Goal: Communication & Community: Share content

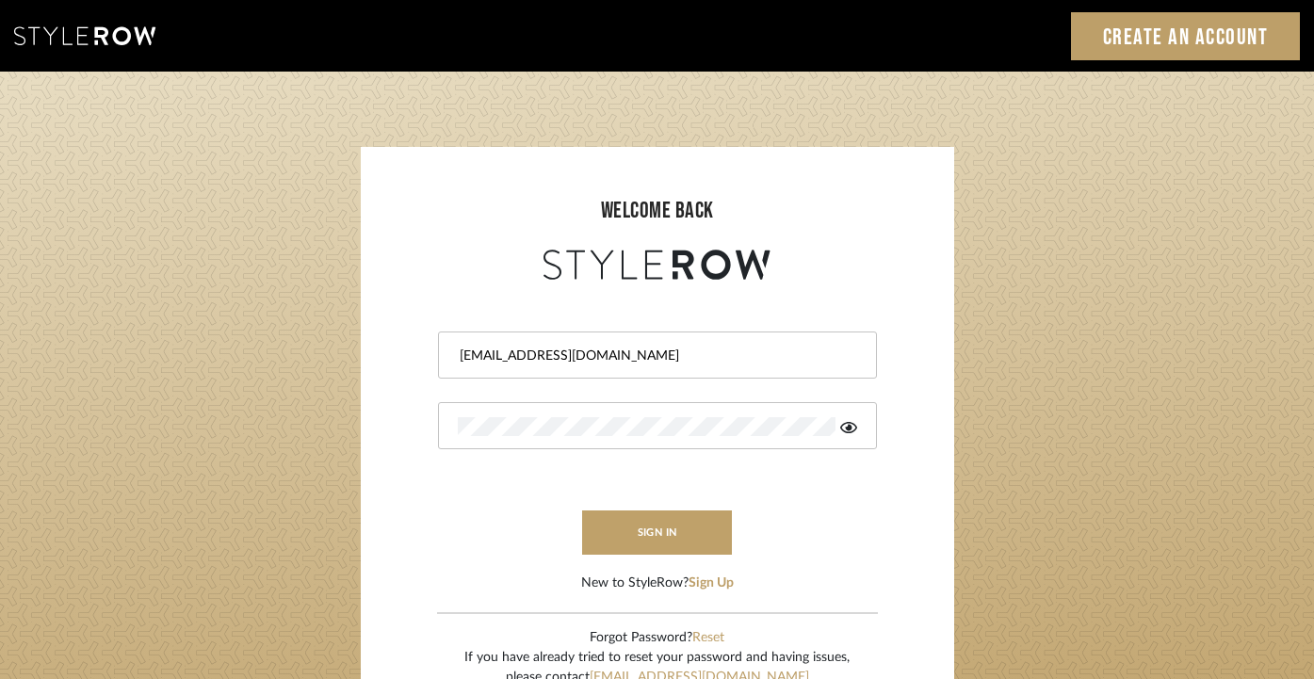
type input "info@aesthetics-studios.com"
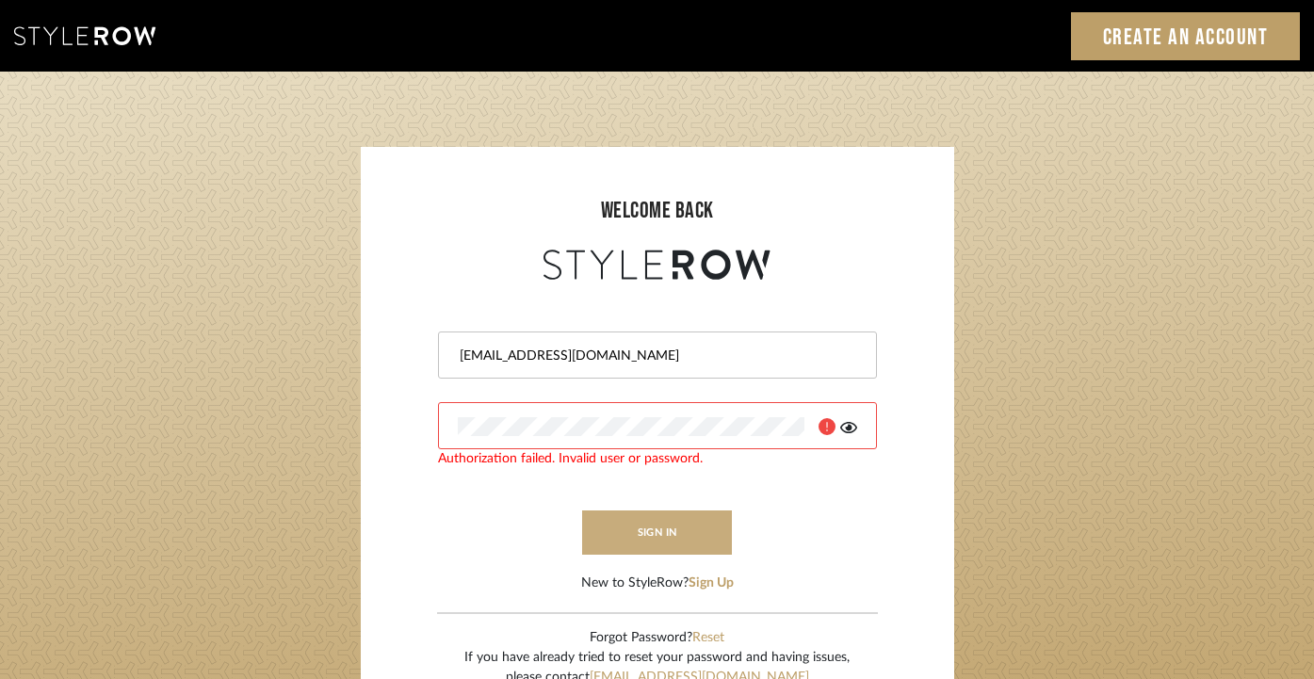
click at [644, 538] on button "sign in" at bounding box center [657, 532] width 151 height 44
click at [590, 437] on div at bounding box center [657, 425] width 439 height 47
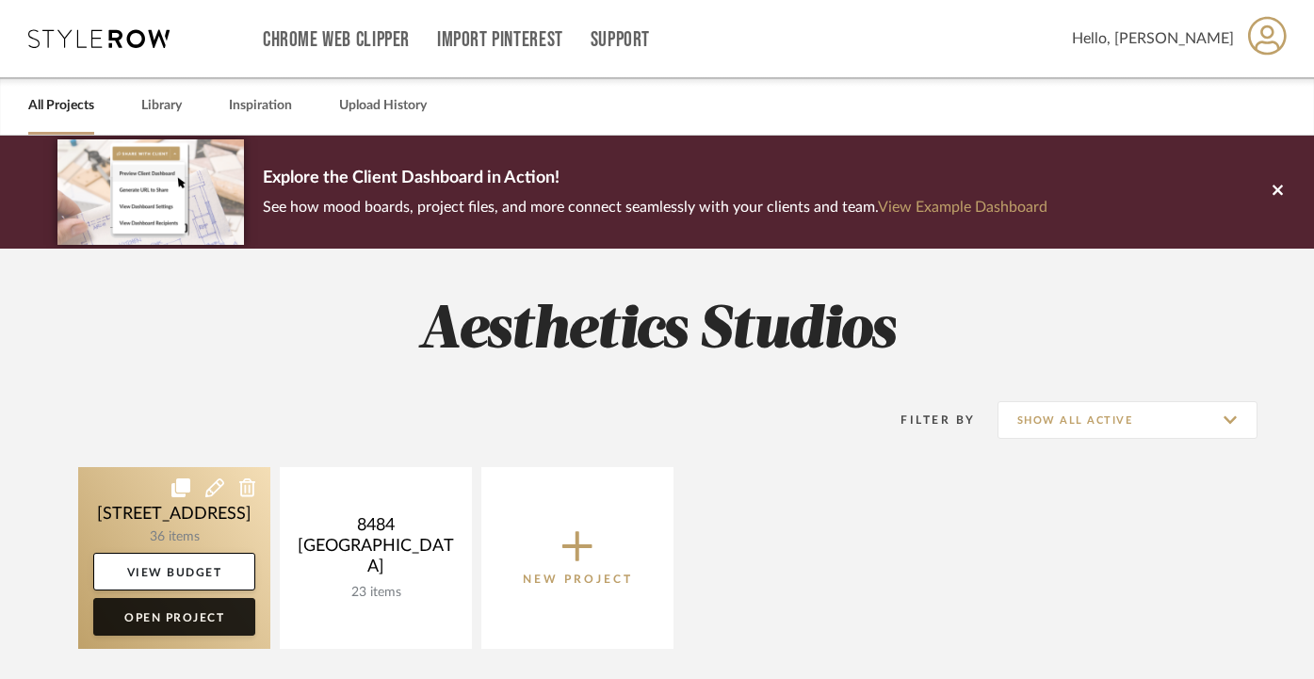
click at [215, 614] on link "Open Project" at bounding box center [174, 617] width 162 height 38
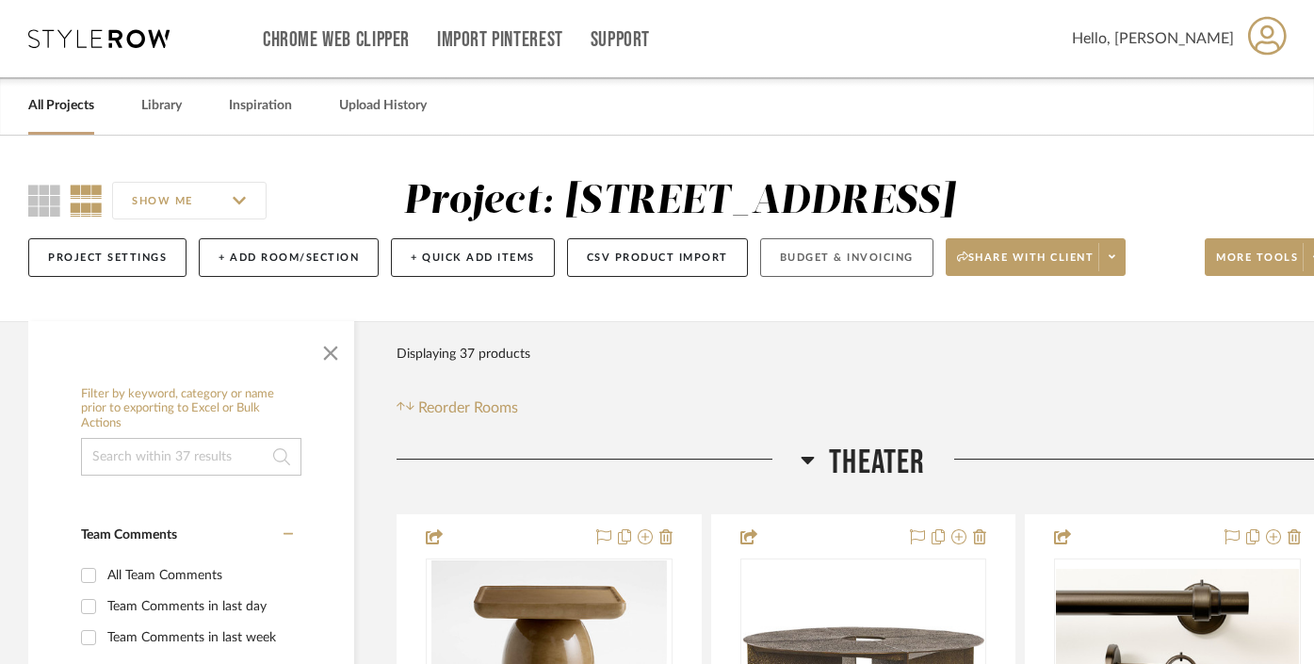
click at [799, 264] on button "Budget & Invoicing" at bounding box center [846, 257] width 173 height 39
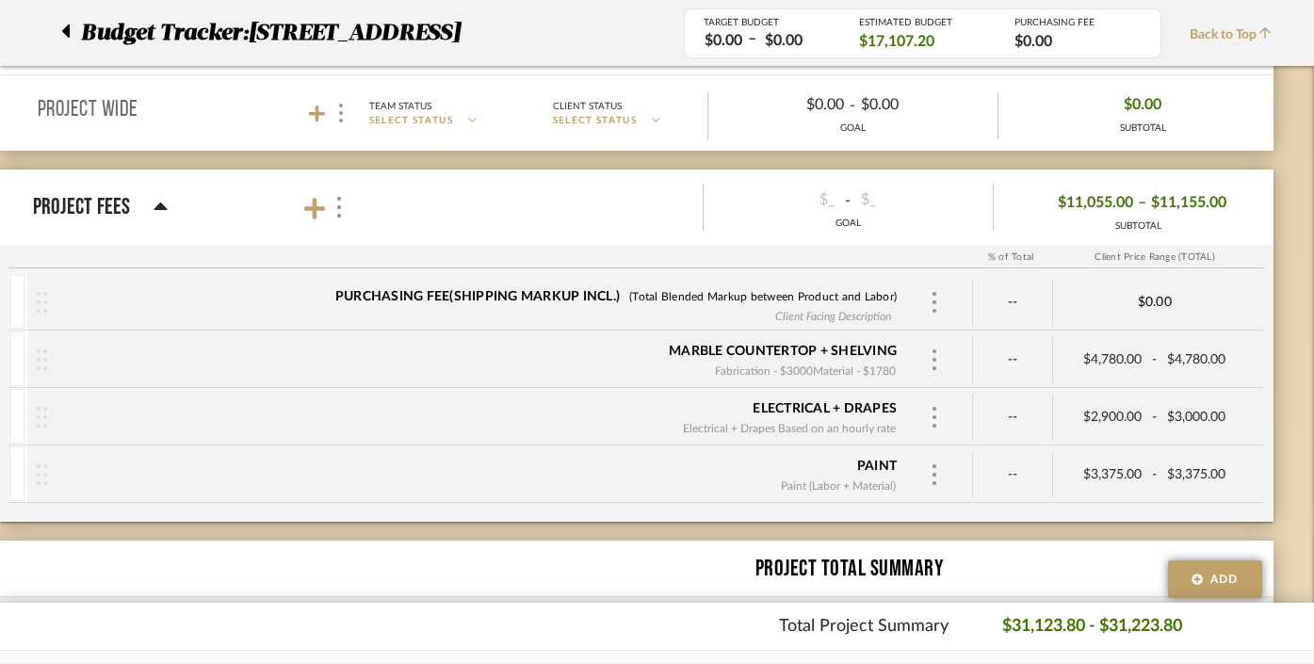
scroll to position [1104, 42]
type input "4780.00"
click at [1190, 420] on input "3000.00" at bounding box center [1208, 417] width 94 height 27
type input "3000.00"
click at [1201, 464] on input "3375.00" at bounding box center [1208, 474] width 94 height 27
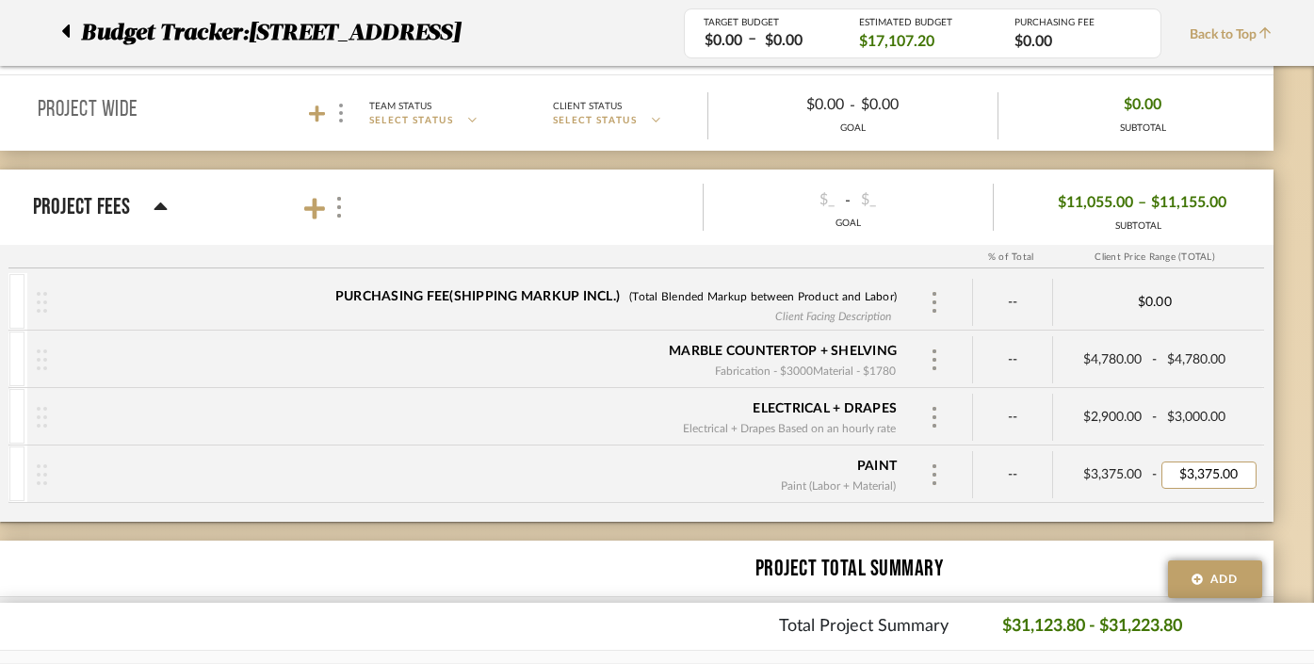
type input "3375.00"
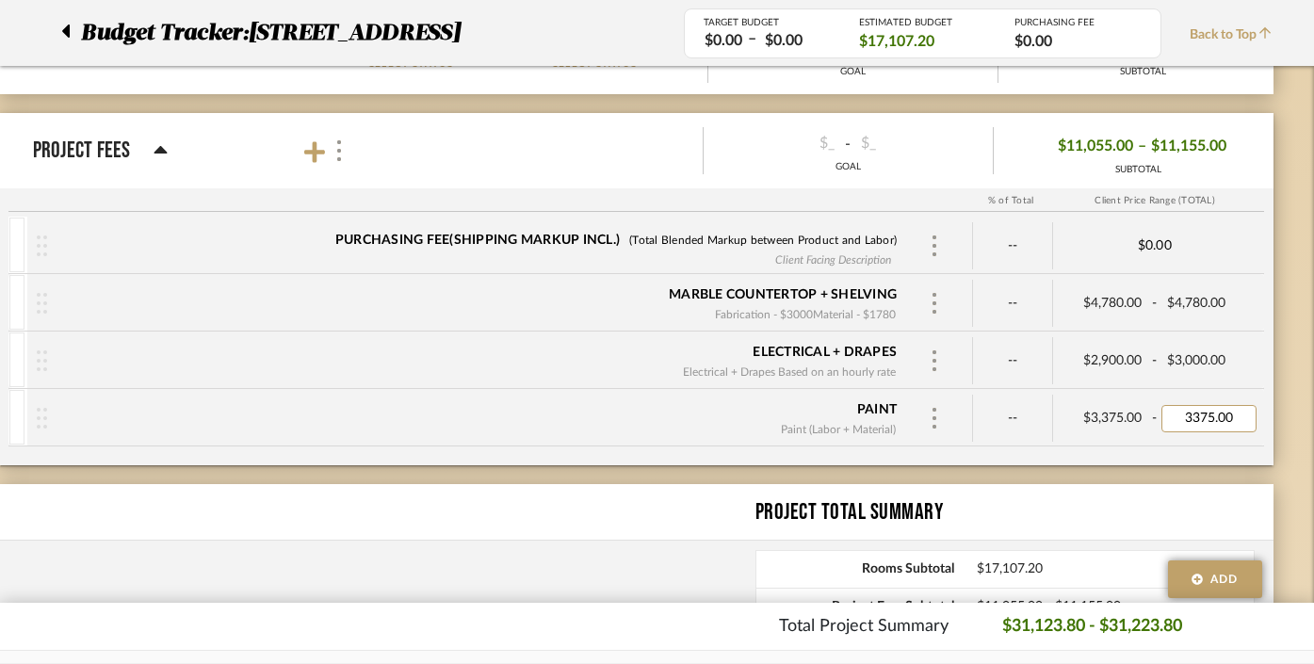
scroll to position [1160, 42]
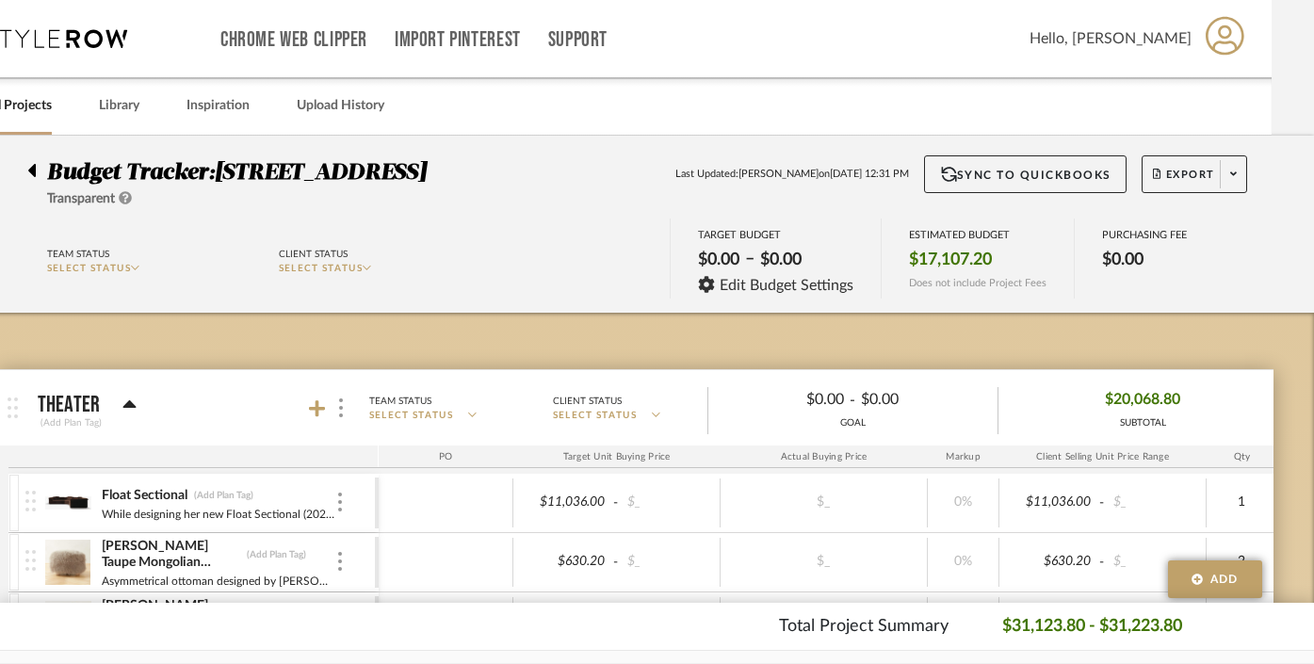
scroll to position [0, 42]
click at [36, 110] on link "All Projects" at bounding box center [19, 105] width 66 height 25
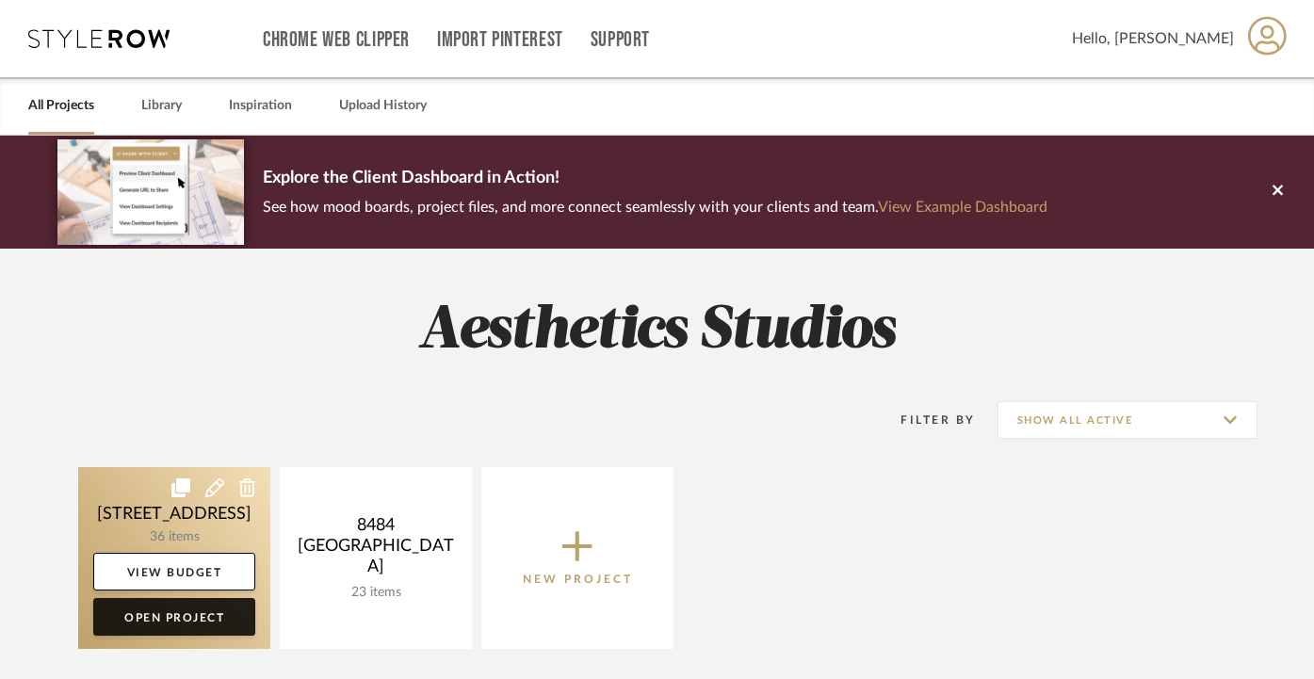
click at [200, 624] on link "Open Project" at bounding box center [174, 617] width 162 height 38
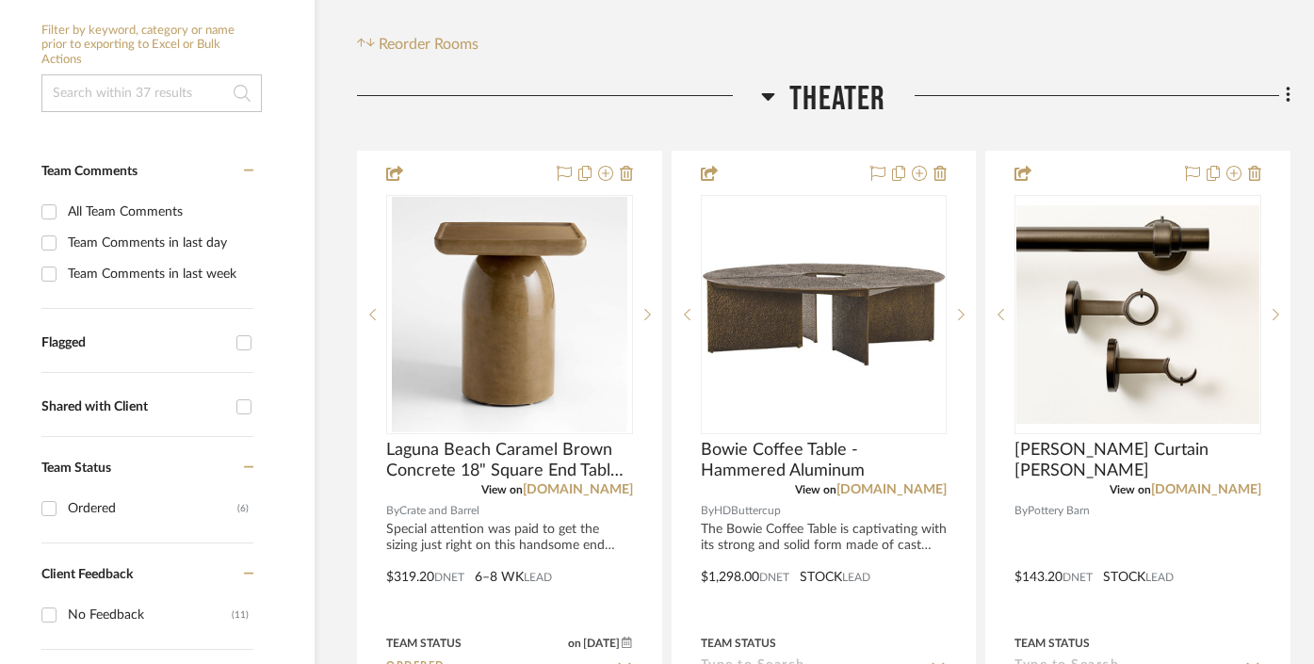
scroll to position [364, 39]
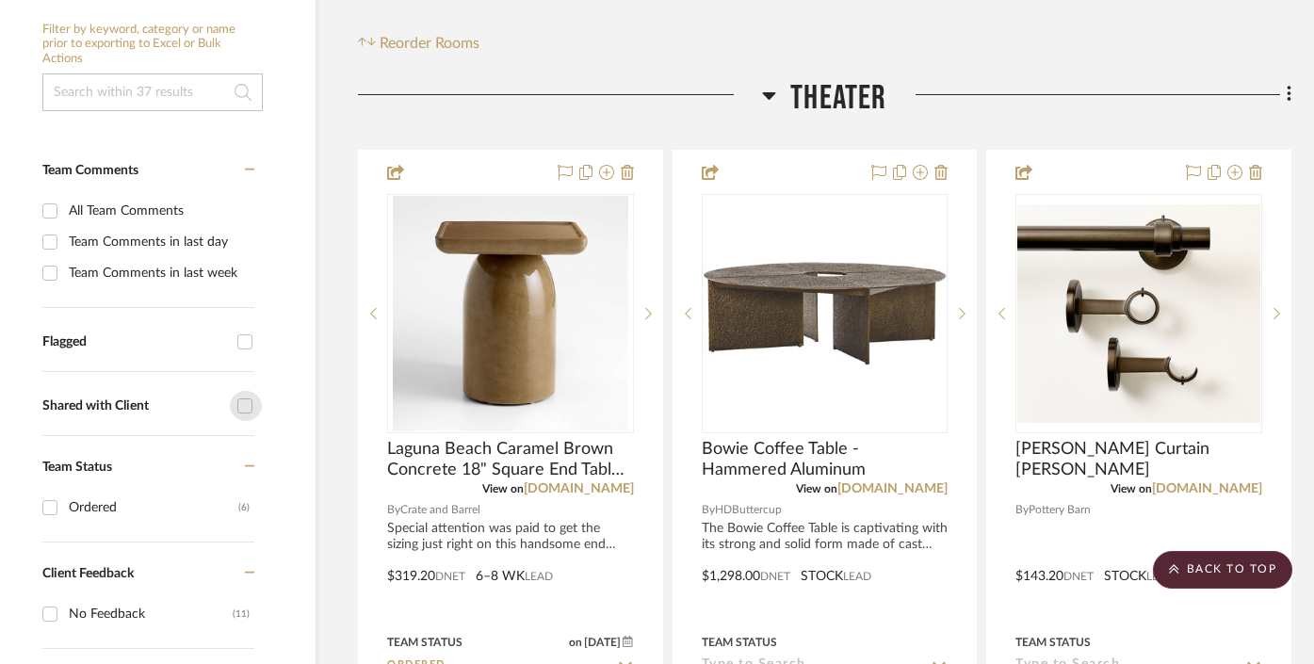
click at [244, 408] on input "Shared with Client" at bounding box center [245, 406] width 30 height 30
checkbox input "true"
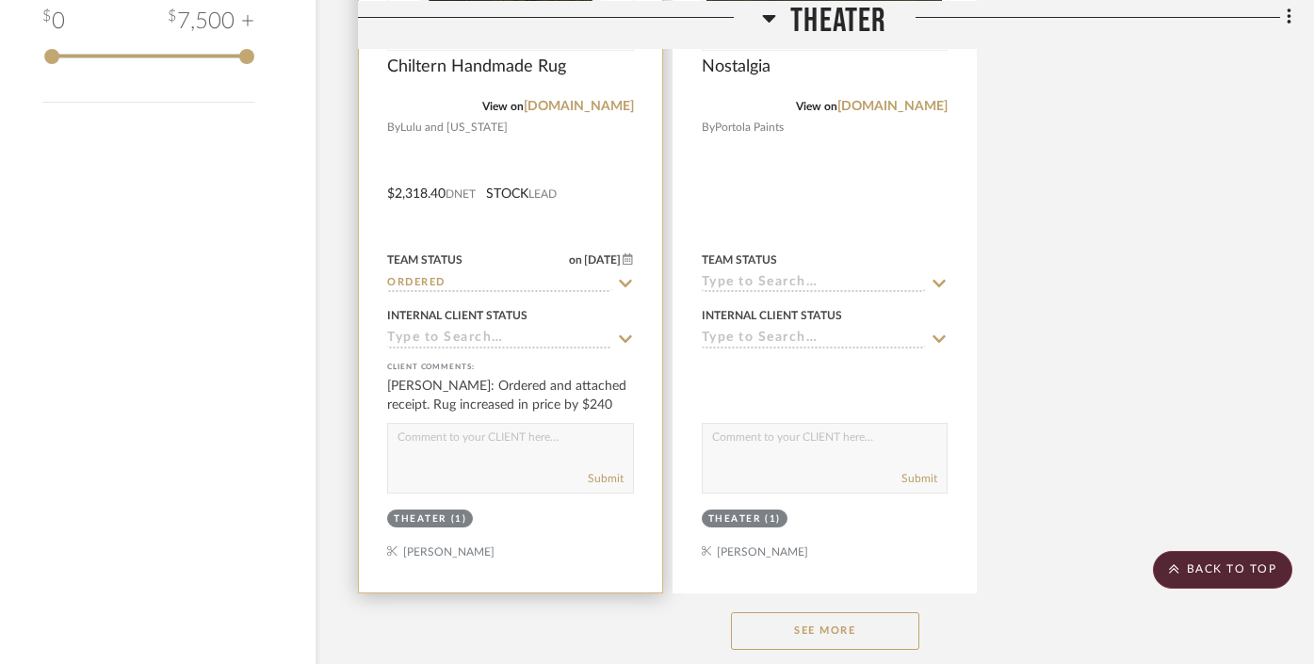
scroll to position [2579, 39]
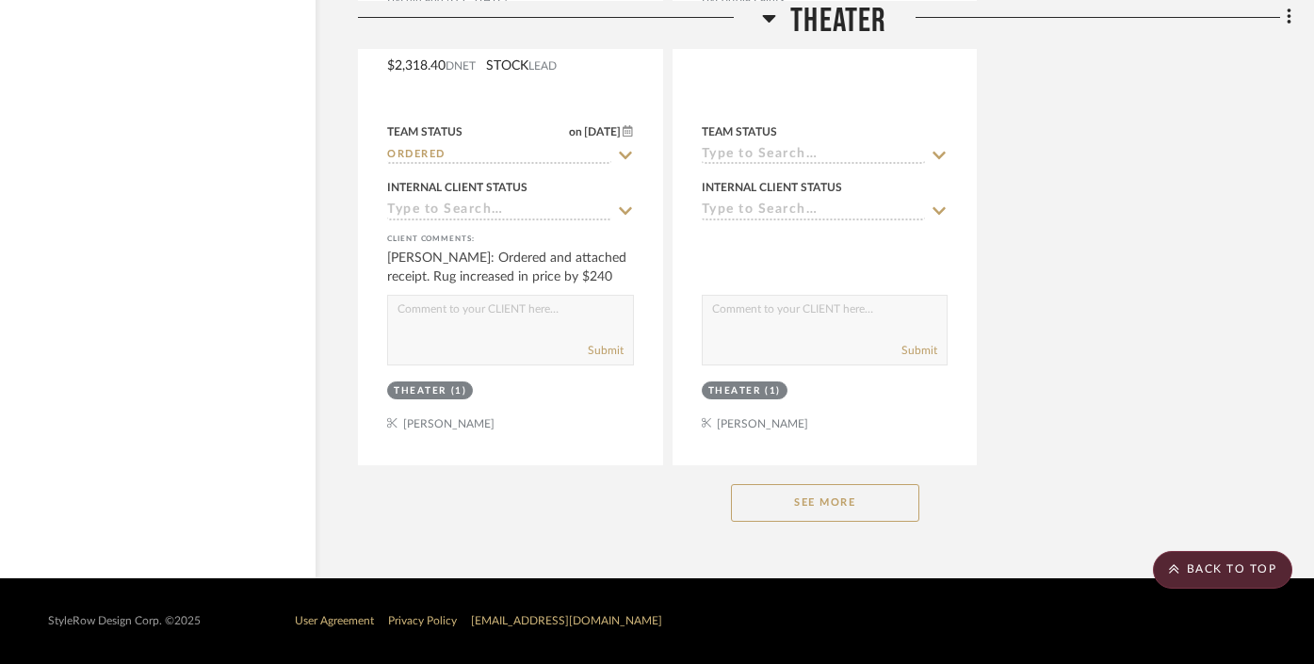
click at [766, 498] on button "See More" at bounding box center [825, 503] width 188 height 38
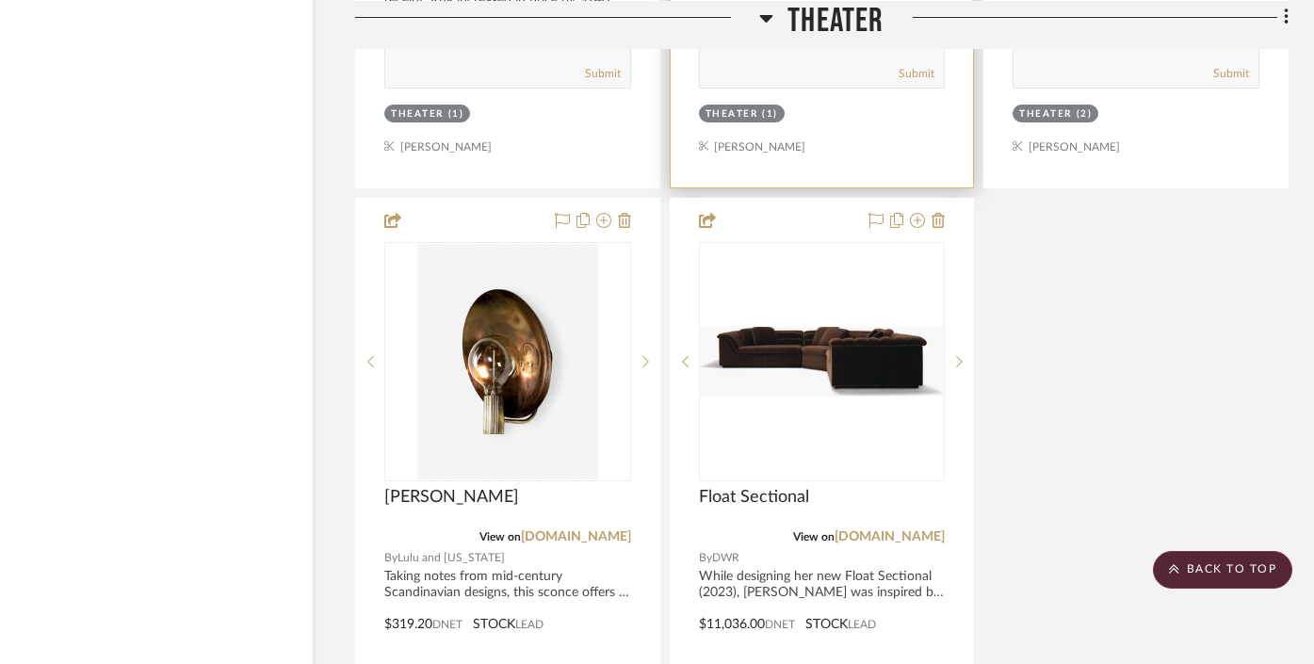
scroll to position [2104, 41]
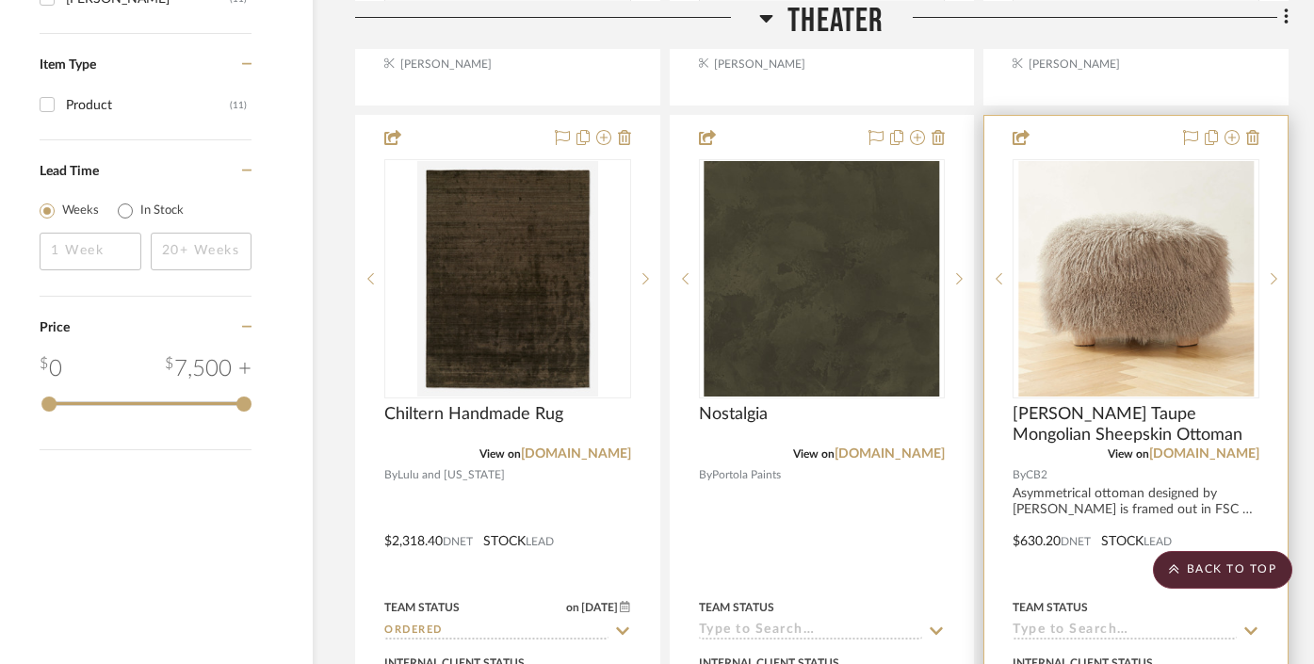
click at [0, 0] on img at bounding box center [0, 0] width 0 height 0
click at [1153, 266] on img "0" at bounding box center [1135, 278] width 235 height 235
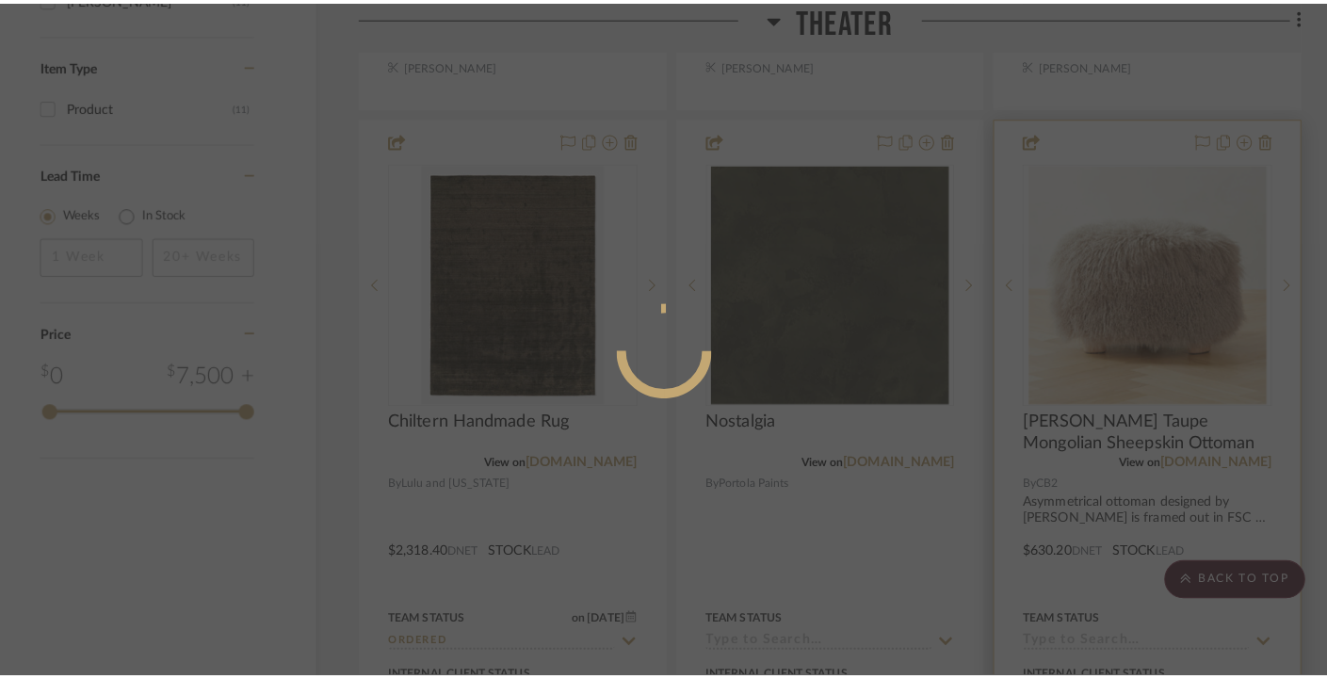
scroll to position [0, 0]
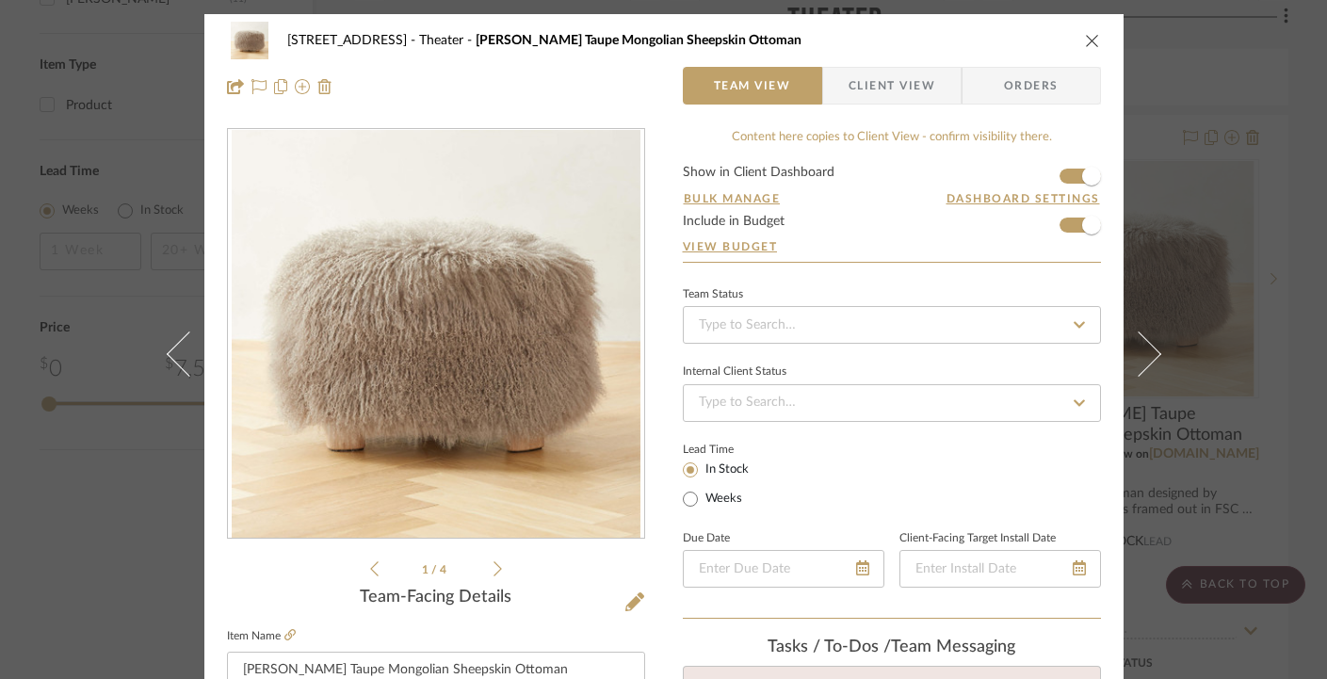
click at [879, 104] on span "Client View" at bounding box center [891, 86] width 87 height 38
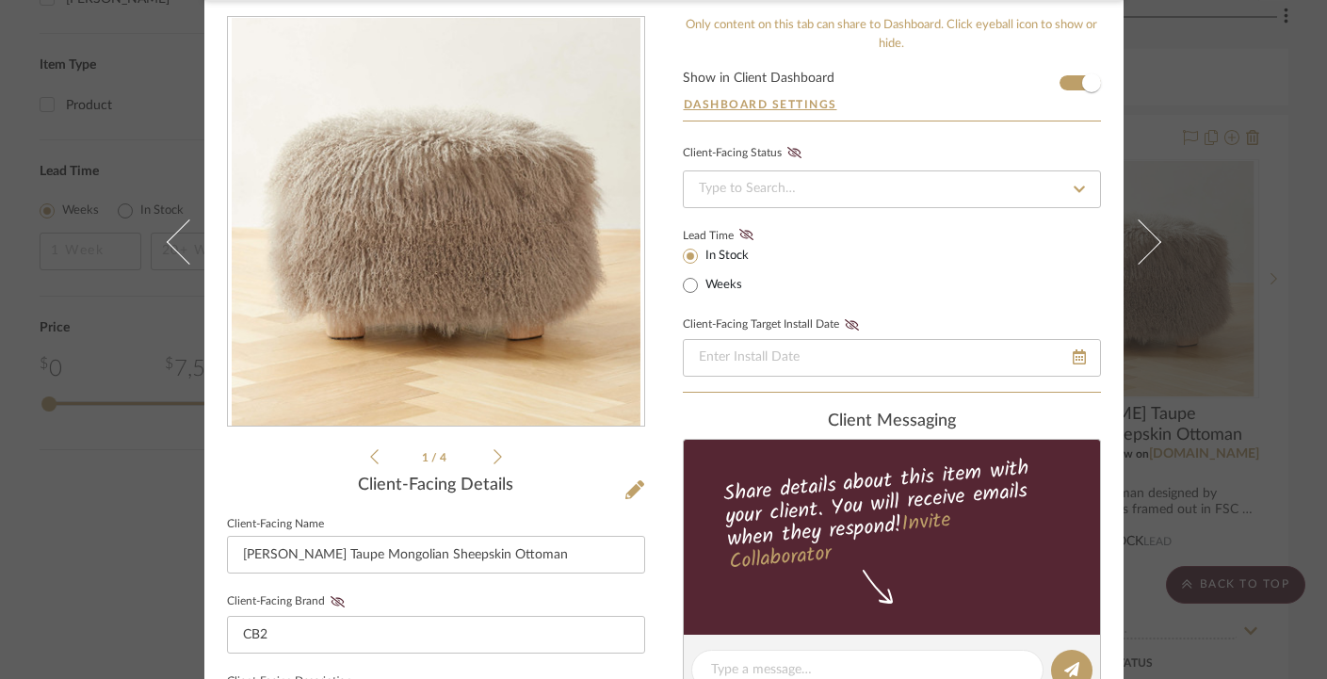
scroll to position [531, 0]
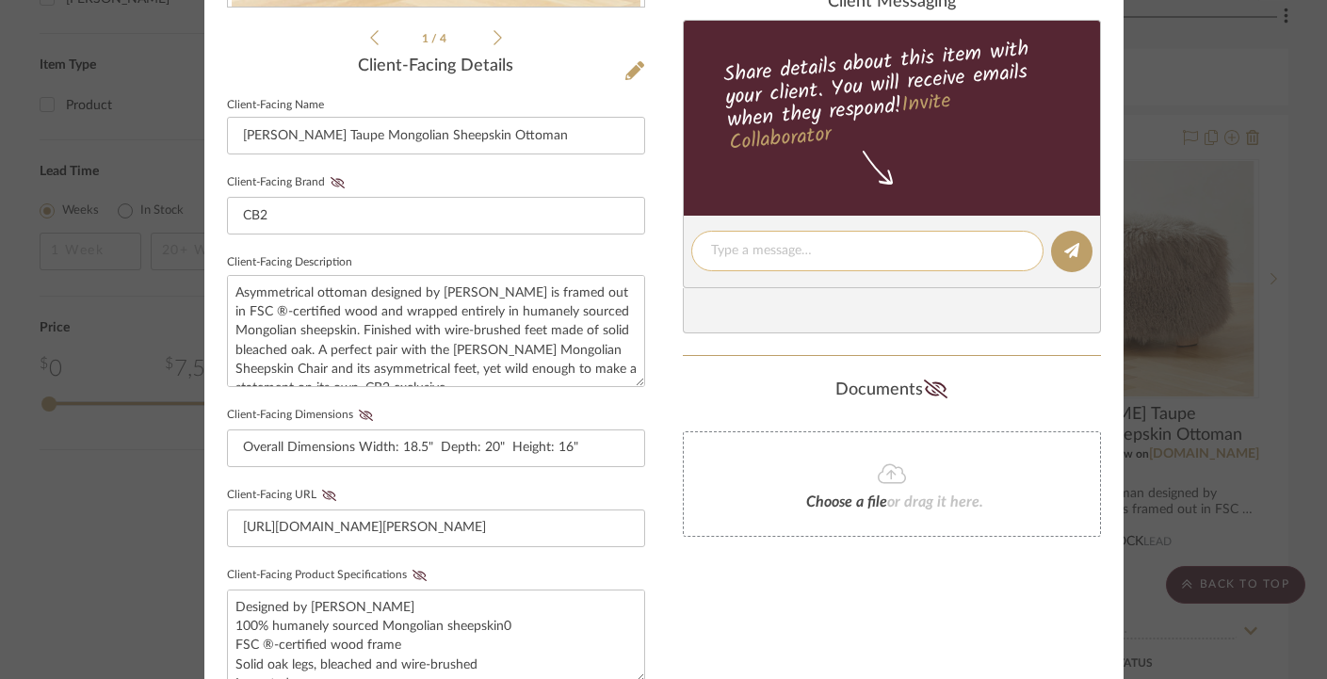
click at [751, 255] on textarea at bounding box center [867, 251] width 313 height 20
type textarea "Only 1 pouf will now be purchased"
drag, startPoint x: 997, startPoint y: 245, endPoint x: 1064, endPoint y: 264, distance: 69.5
click at [1064, 264] on button at bounding box center [1071, 251] width 41 height 41
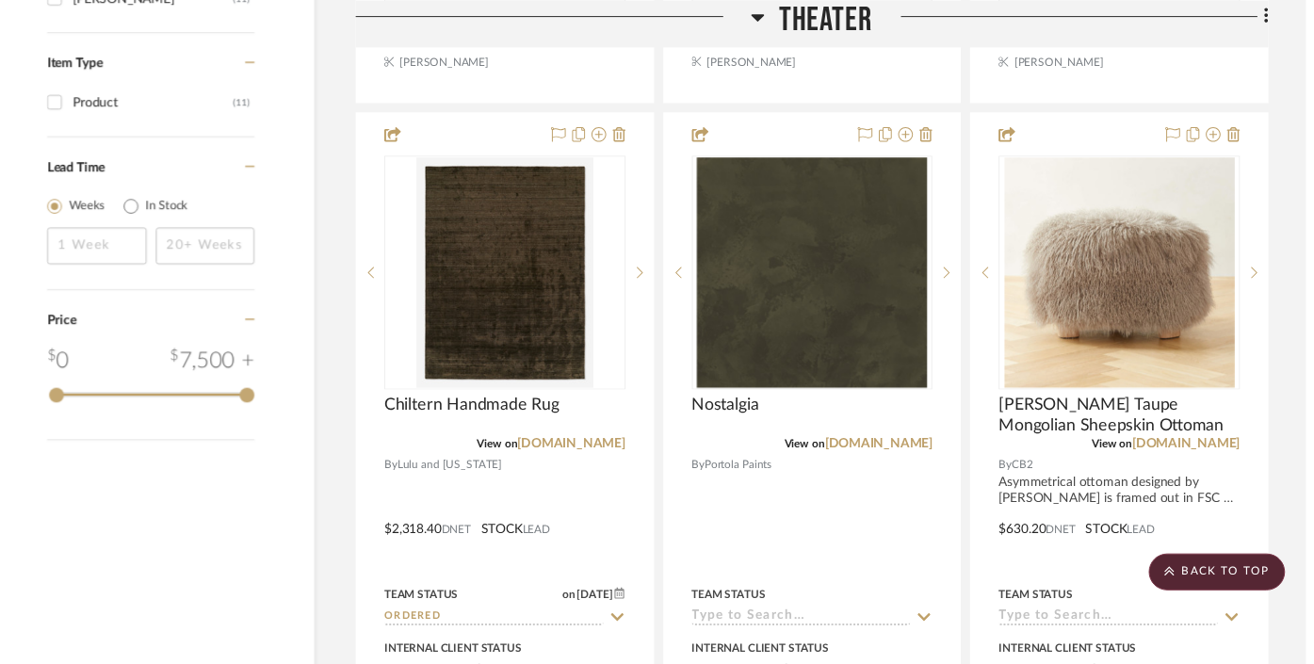
scroll to position [2104, 41]
